Goal: Information Seeking & Learning: Learn about a topic

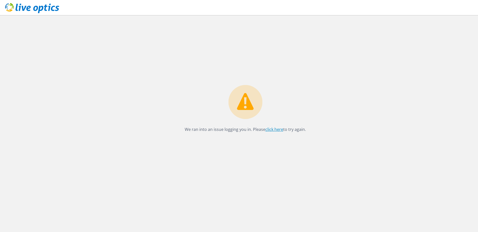
click at [271, 129] on link "click here" at bounding box center [275, 130] width 18 height 6
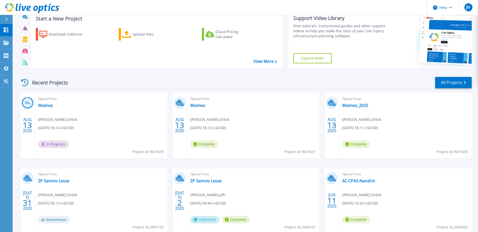
scroll to position [47, 0]
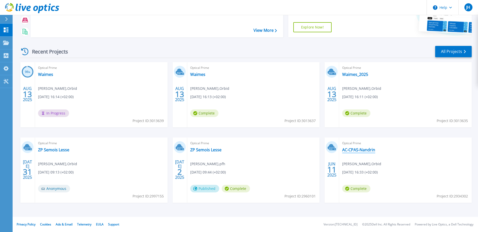
click at [358, 150] on link "AC-CPAS-Nandrin" at bounding box center [359, 149] width 33 height 5
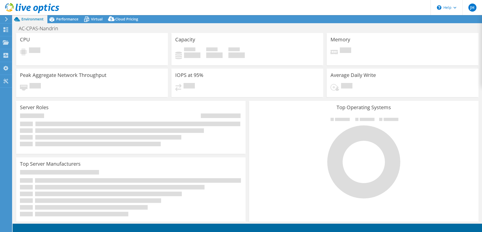
select select "USD"
select select "EUFrankfurt"
select select "EUR"
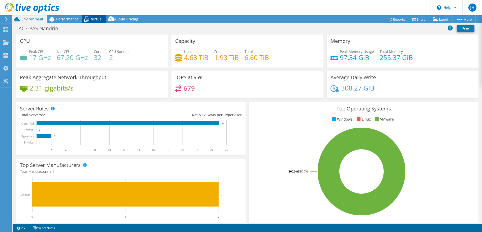
click at [93, 17] on span "Virtual" at bounding box center [97, 19] width 12 height 5
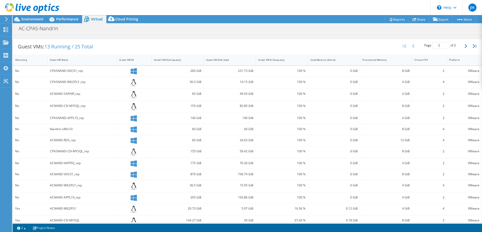
scroll to position [101, 0]
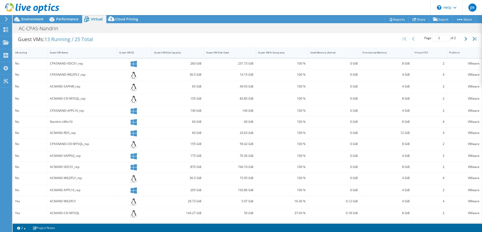
click at [60, 133] on div "ACNAND-RDS_rep" at bounding box center [82, 133] width 65 height 6
drag, startPoint x: 76, startPoint y: 133, endPoint x: 49, endPoint y: 133, distance: 27.2
click at [49, 133] on div "ACNAND-RDS_rep" at bounding box center [83, 133] width 70 height 11
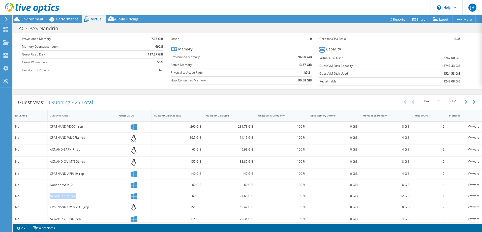
scroll to position [37, 0]
click at [462, 102] on button "button" at bounding box center [466, 103] width 9 height 10
type input "2"
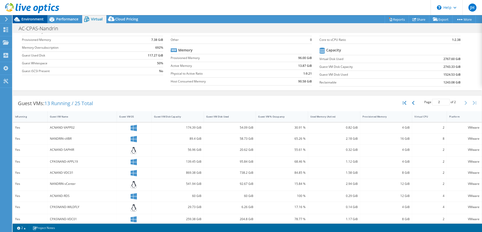
click at [29, 18] on span "Environment" at bounding box center [32, 19] width 22 height 5
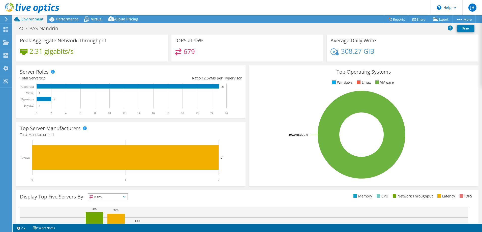
scroll to position [0, 0]
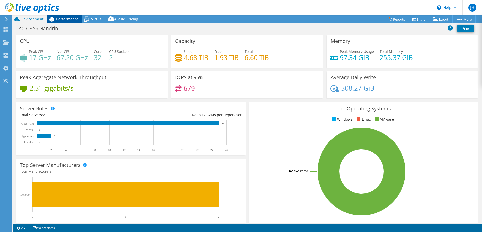
click at [62, 18] on span "Performance" at bounding box center [67, 19] width 22 height 5
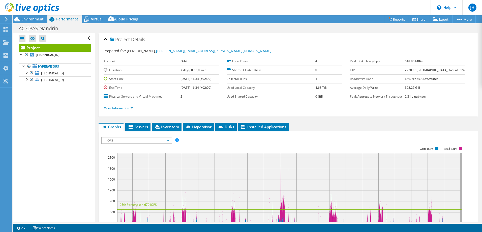
click at [138, 140] on span "IOPS" at bounding box center [136, 140] width 65 height 6
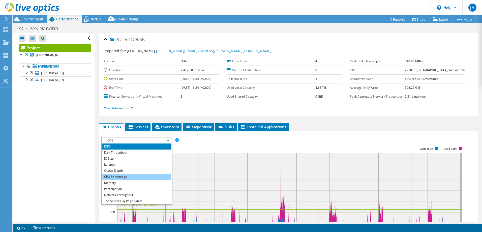
click at [120, 174] on li "CPU Percentage" at bounding box center [137, 177] width 70 height 6
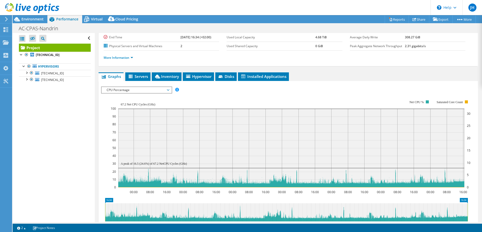
scroll to position [50, 0]
click at [25, 17] on div at bounding box center [29, 8] width 59 height 17
click at [26, 20] on span "Environment" at bounding box center [32, 19] width 22 height 5
